Goal: Communication & Community: Participate in discussion

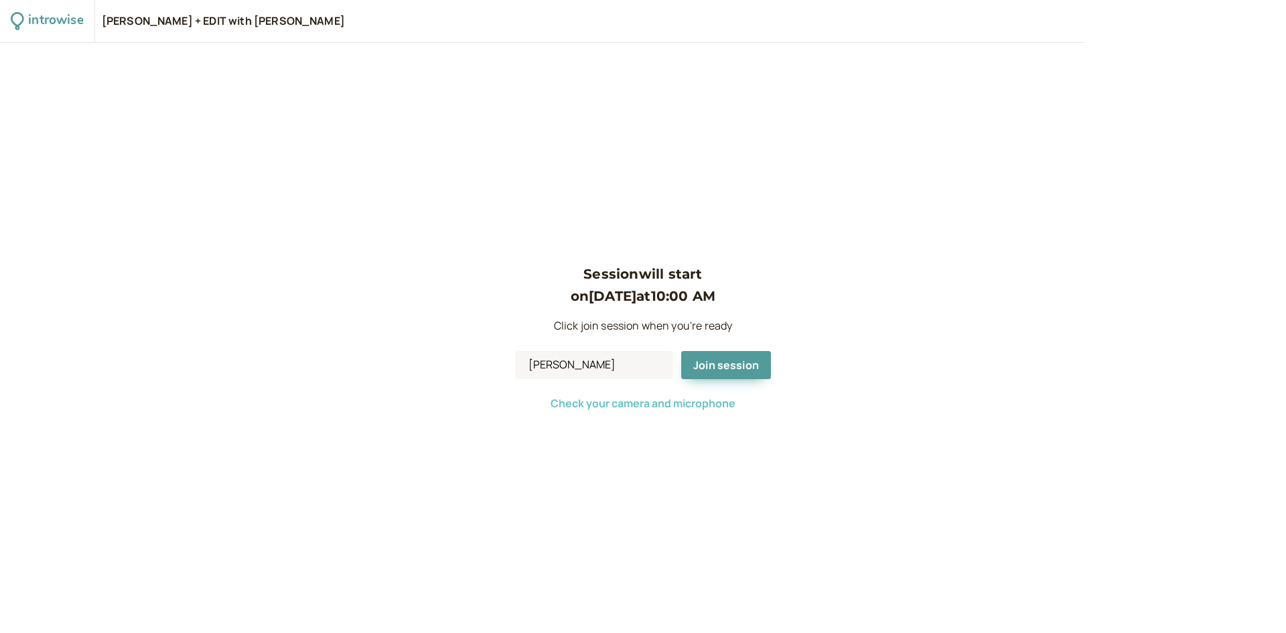
click at [625, 408] on span "Check your camera and microphone" at bounding box center [642, 403] width 185 height 15
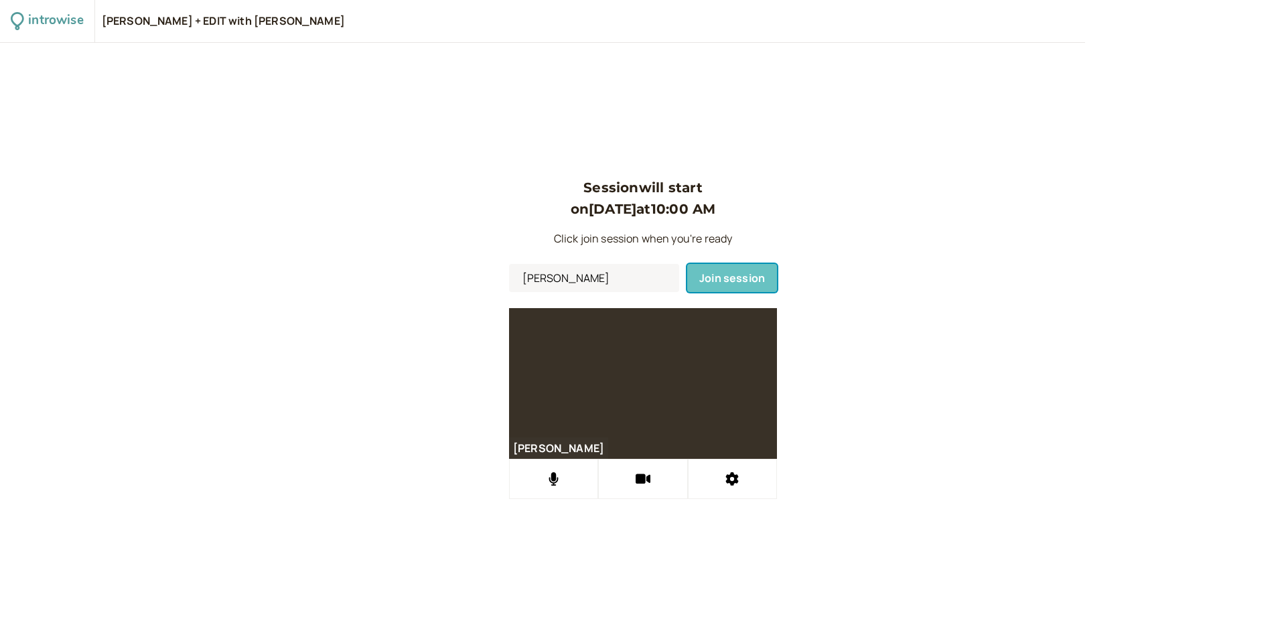
click at [735, 268] on button "Join session" at bounding box center [732, 278] width 90 height 28
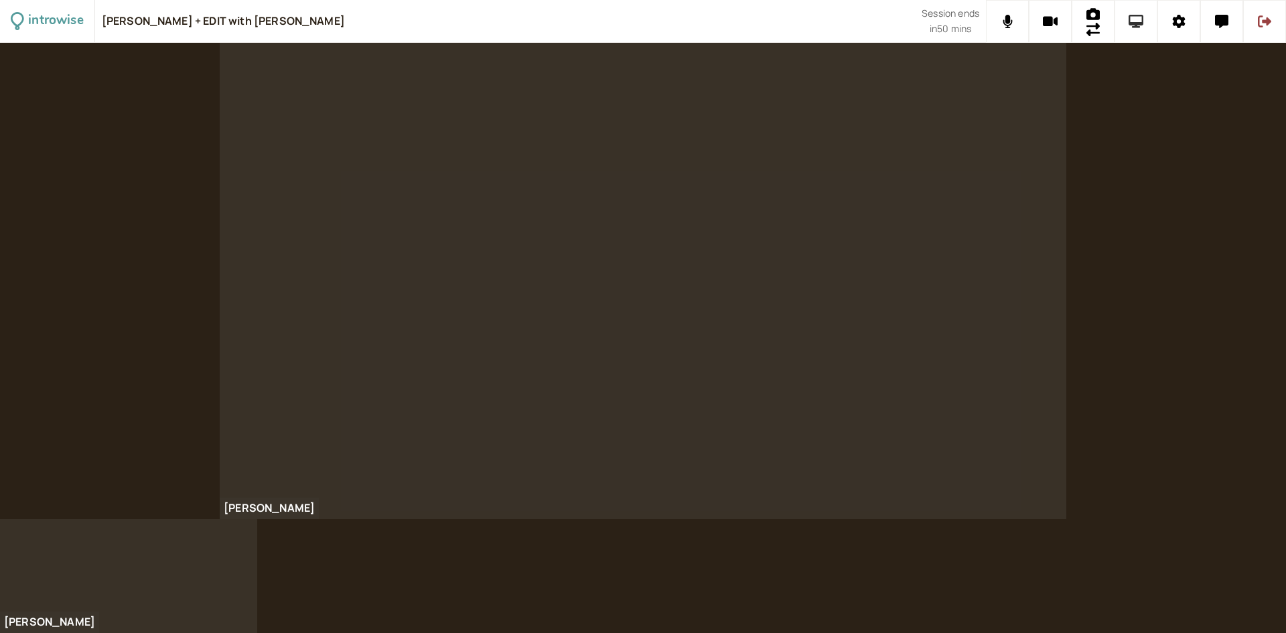
click at [1140, 28] on button at bounding box center [1135, 21] width 43 height 43
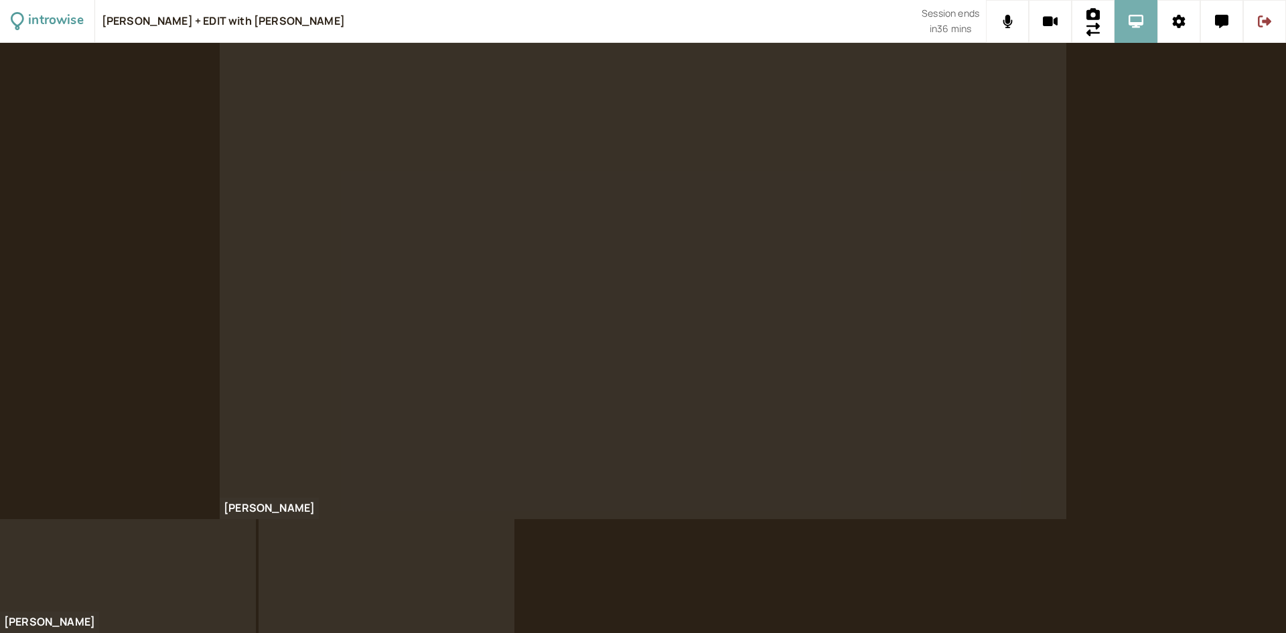
click at [1136, 35] on button at bounding box center [1135, 21] width 43 height 43
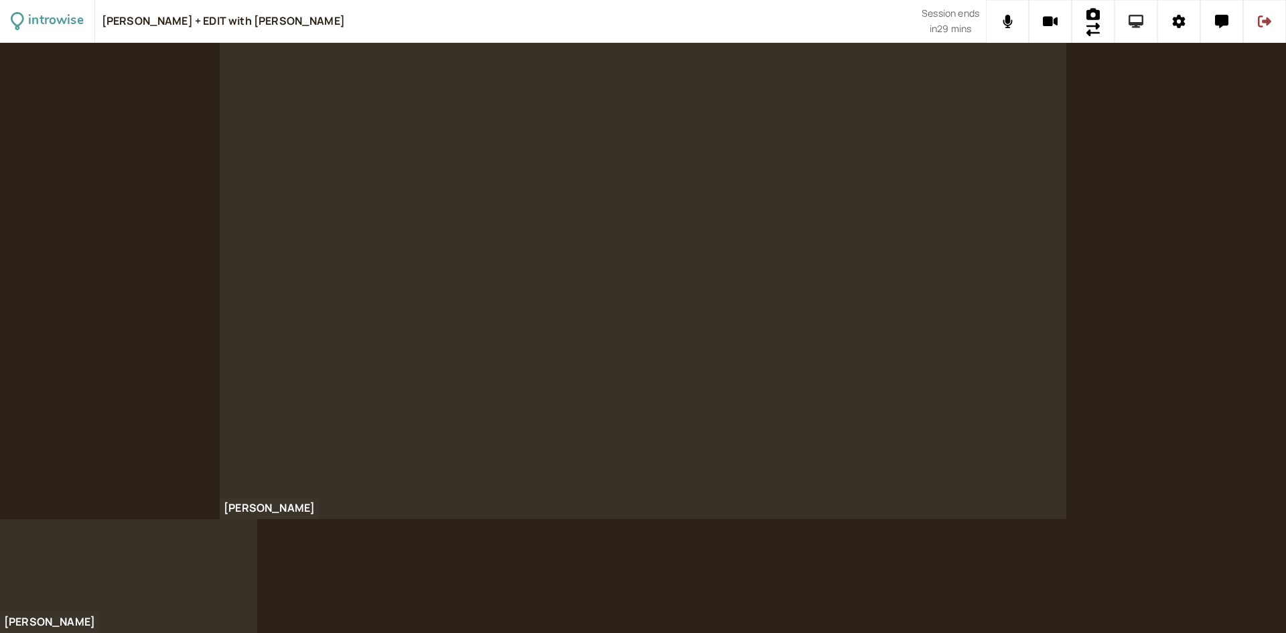
click at [1136, 28] on button at bounding box center [1135, 21] width 43 height 43
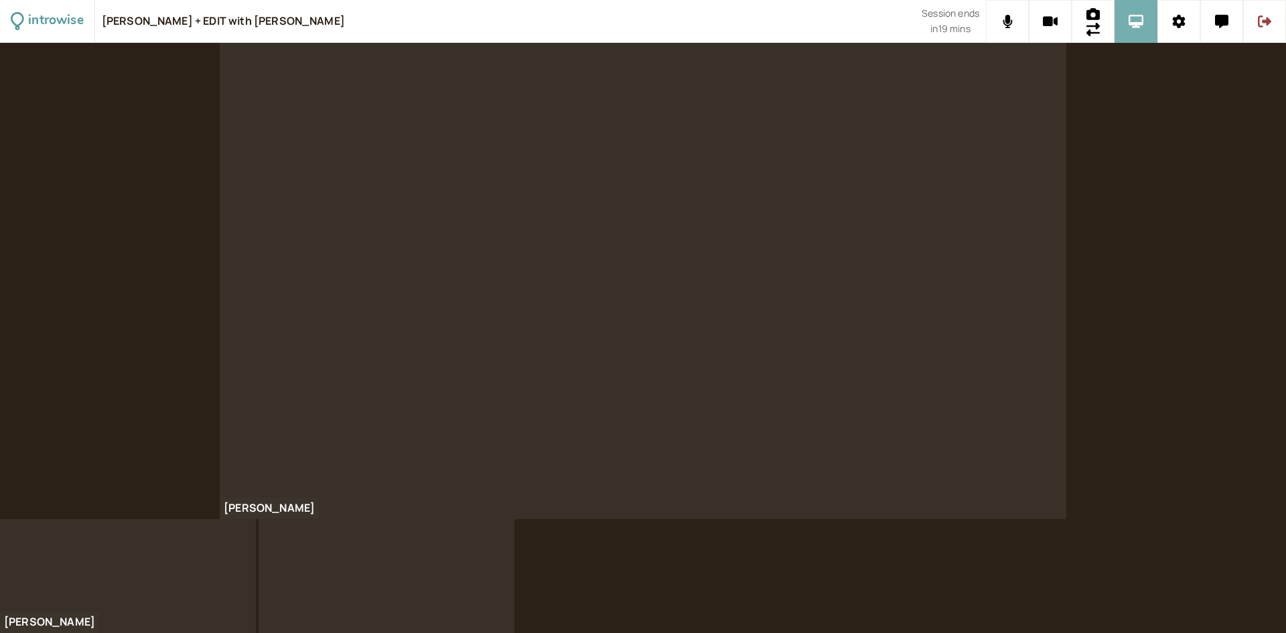
click at [1131, 21] on icon at bounding box center [1135, 21] width 15 height 13
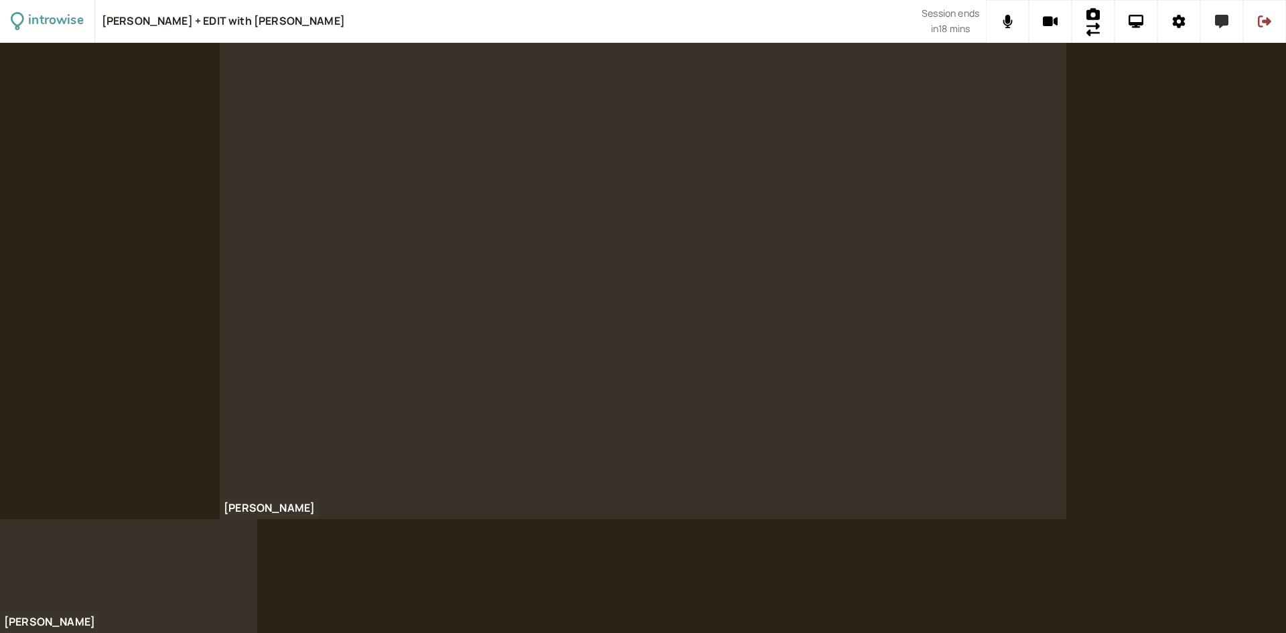
click at [1222, 24] on icon at bounding box center [1221, 21] width 13 height 13
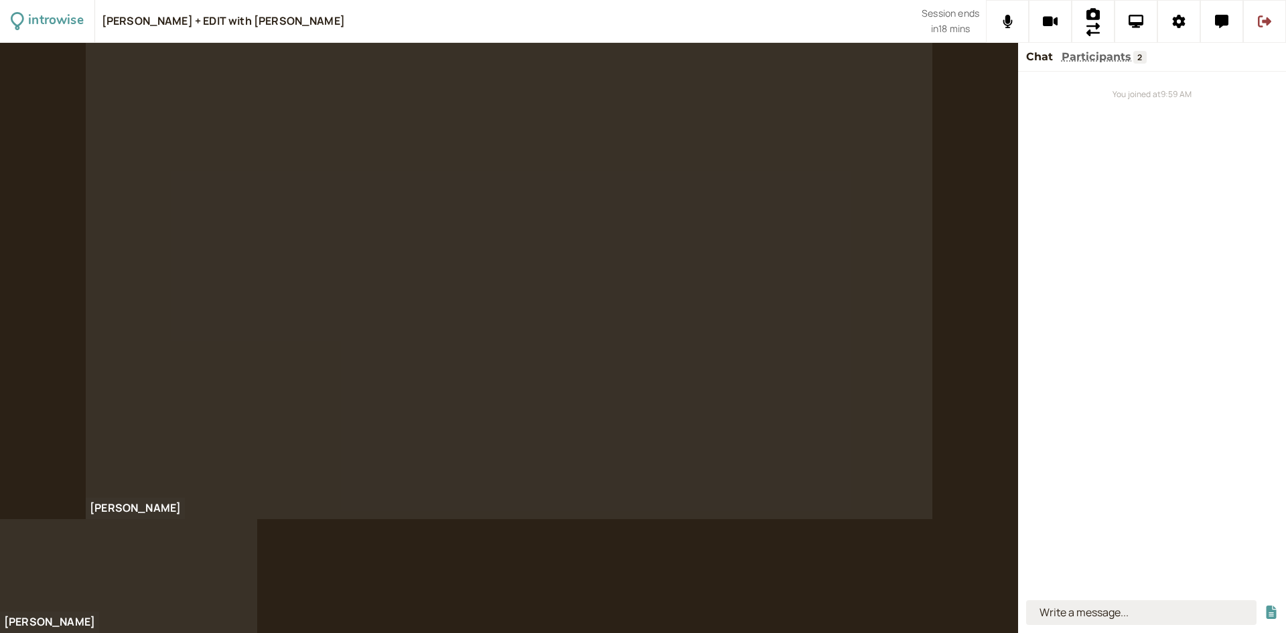
click at [1068, 602] on input at bounding box center [1141, 612] width 230 height 25
type input "[URL][DOMAIN_NAME]"
click at [1270, 613] on icon "submit" at bounding box center [1270, 611] width 13 height 13
click at [1143, 21] on icon at bounding box center [1135, 21] width 15 height 13
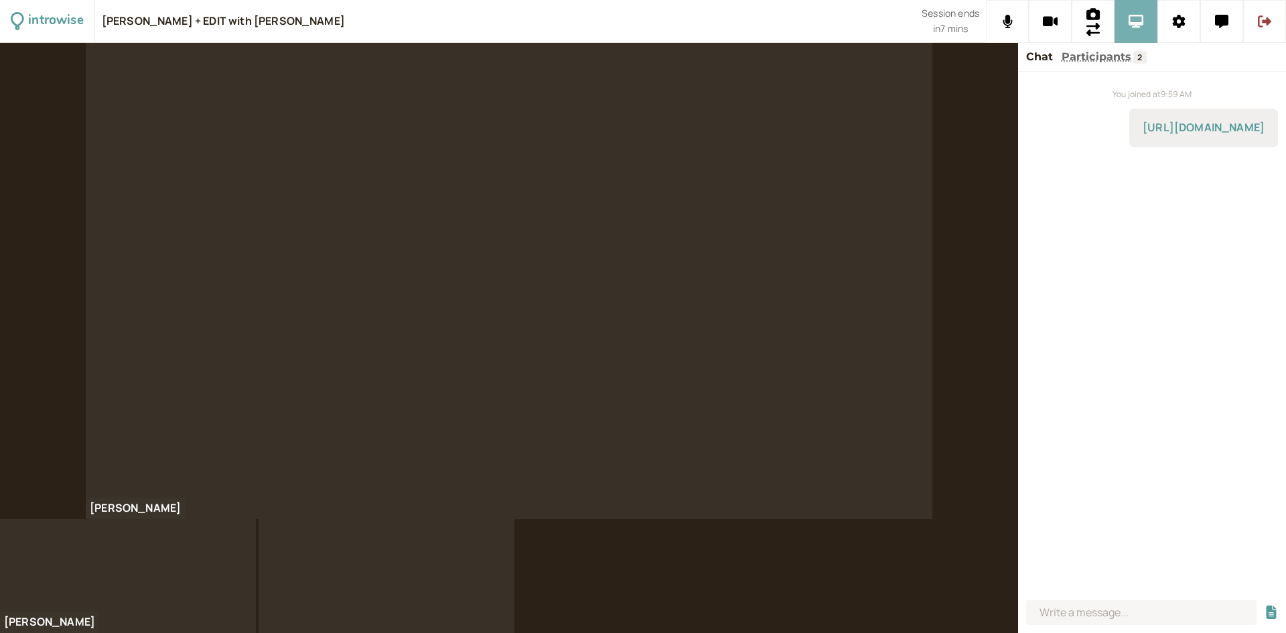
click at [1137, 20] on icon at bounding box center [1135, 21] width 15 height 13
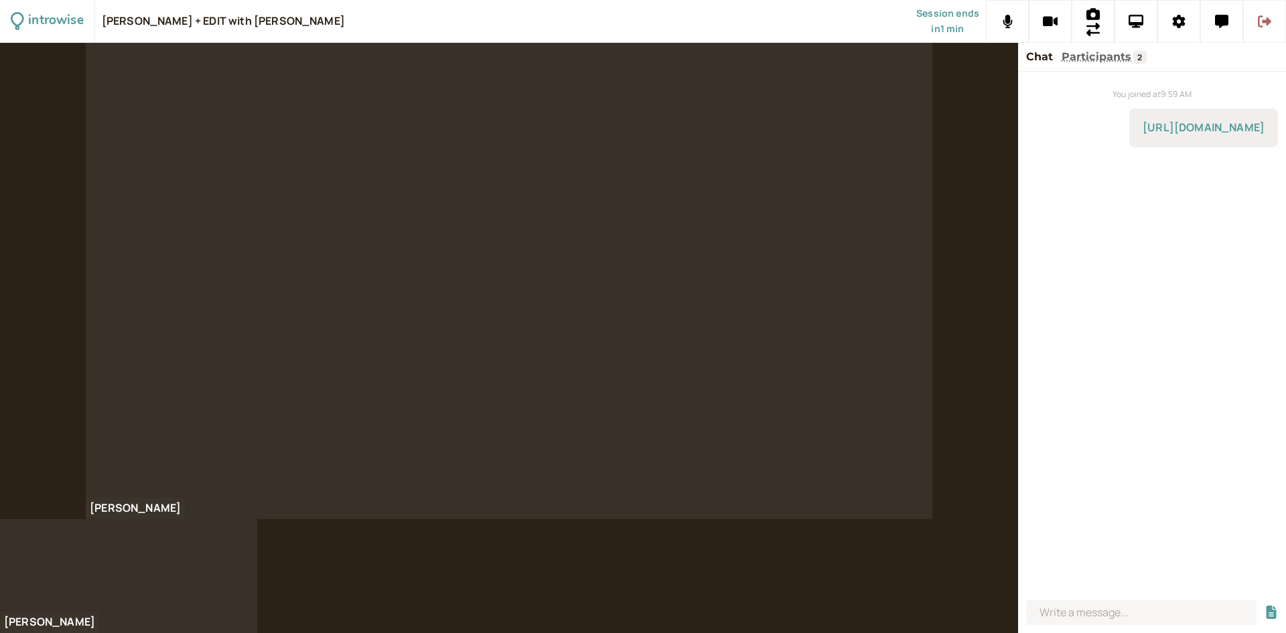
click at [1264, 29] on button at bounding box center [1264, 21] width 43 height 43
